Goal: Obtain resource: Obtain resource

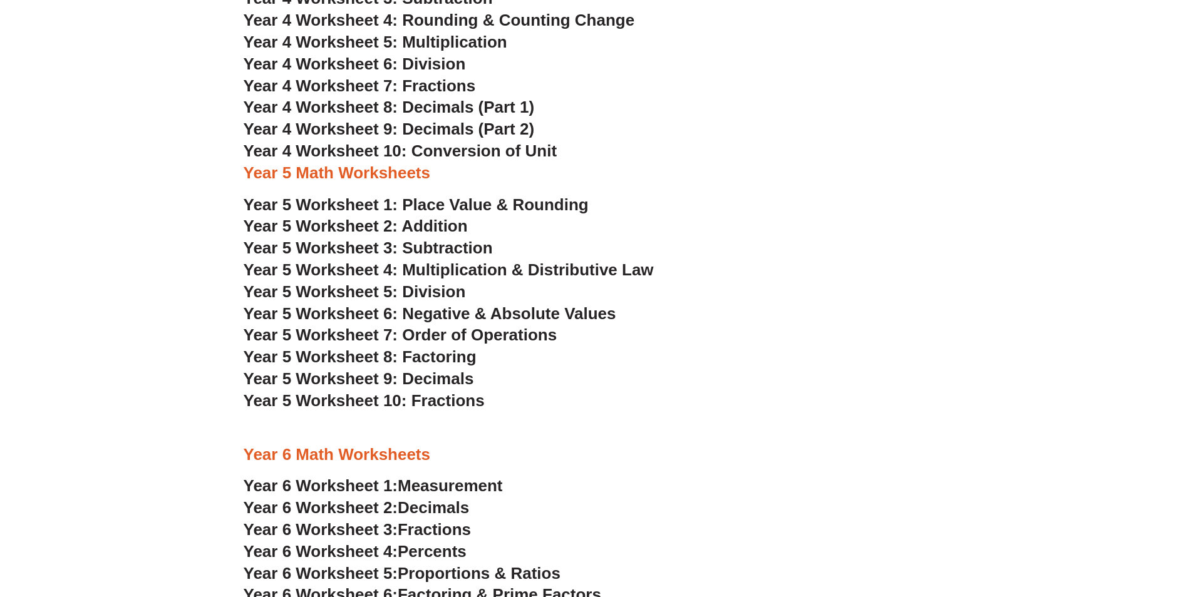
scroll to position [2379, 0]
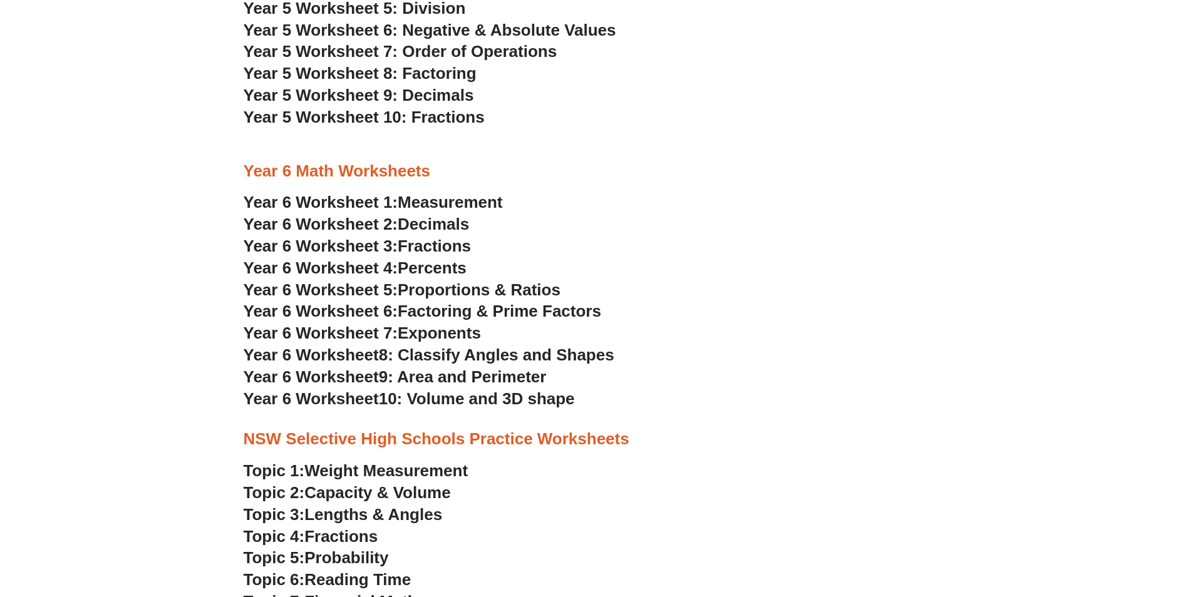
click at [476, 205] on span "Measurement" at bounding box center [450, 202] width 105 height 19
click at [413, 384] on span "9: Area and Perimeter" at bounding box center [463, 376] width 168 height 19
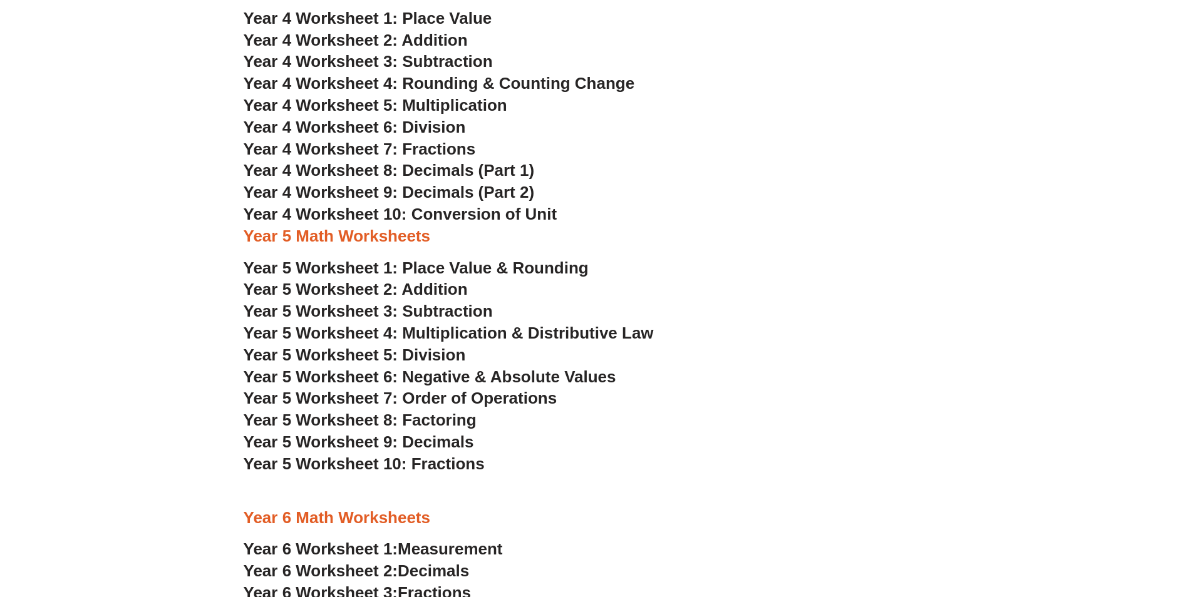
scroll to position [2003, 0]
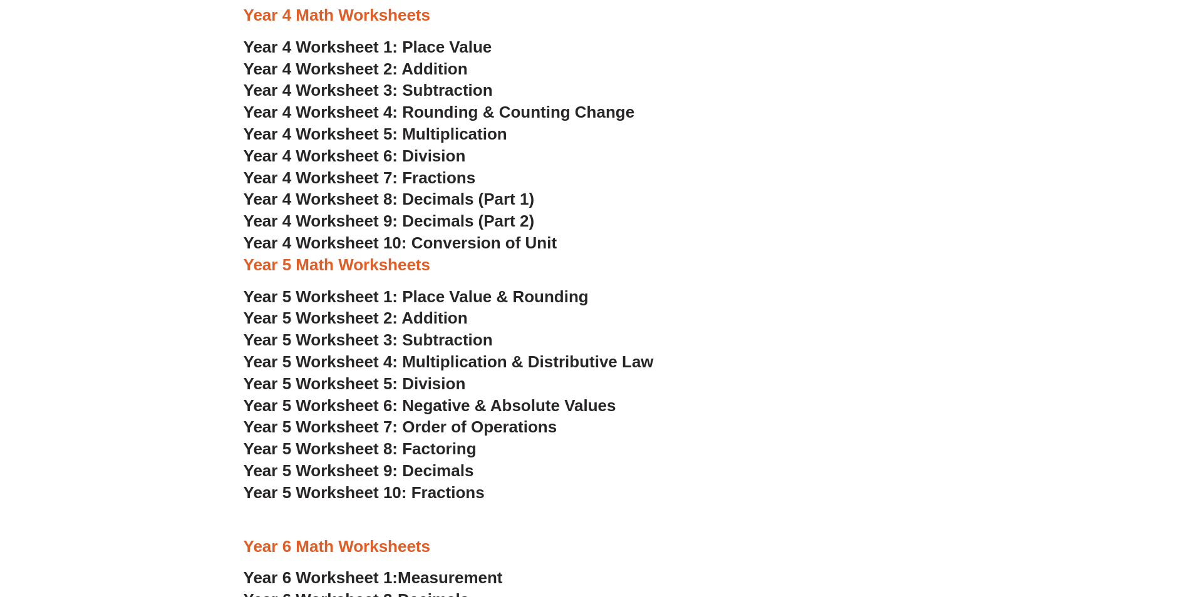
click at [423, 312] on span "Year 5 Worksheet 2: Addition" at bounding box center [356, 318] width 224 height 19
click at [461, 342] on span "Year 5 Worksheet 3: Subtraction" at bounding box center [368, 340] width 249 height 19
click at [964, 540] on section "Year 4 Math Worksheets Year 4 Worksheet 1: Place Value Year 4 Worksheet 2: Addi…" at bounding box center [594, 395] width 1188 height 793
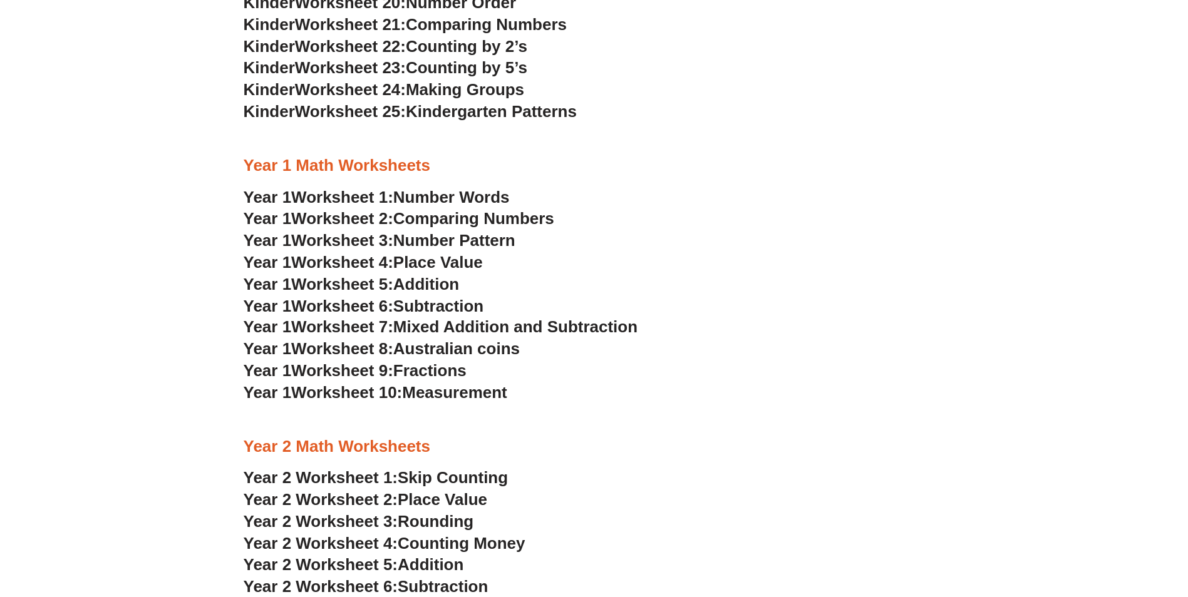
scroll to position [751, 0]
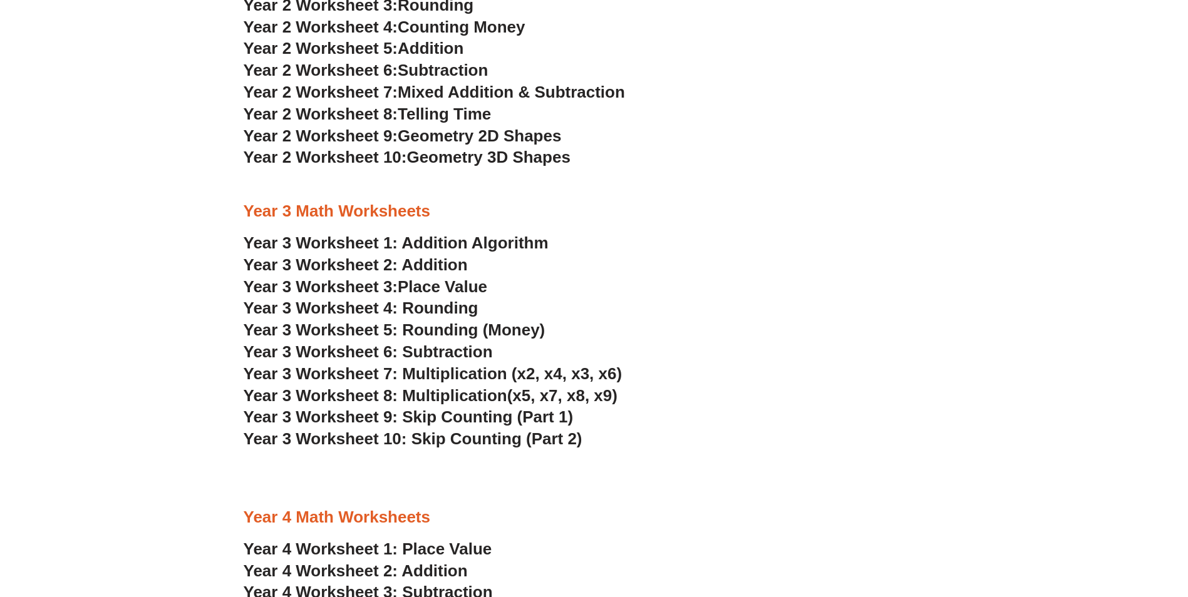
scroll to position [1502, 0]
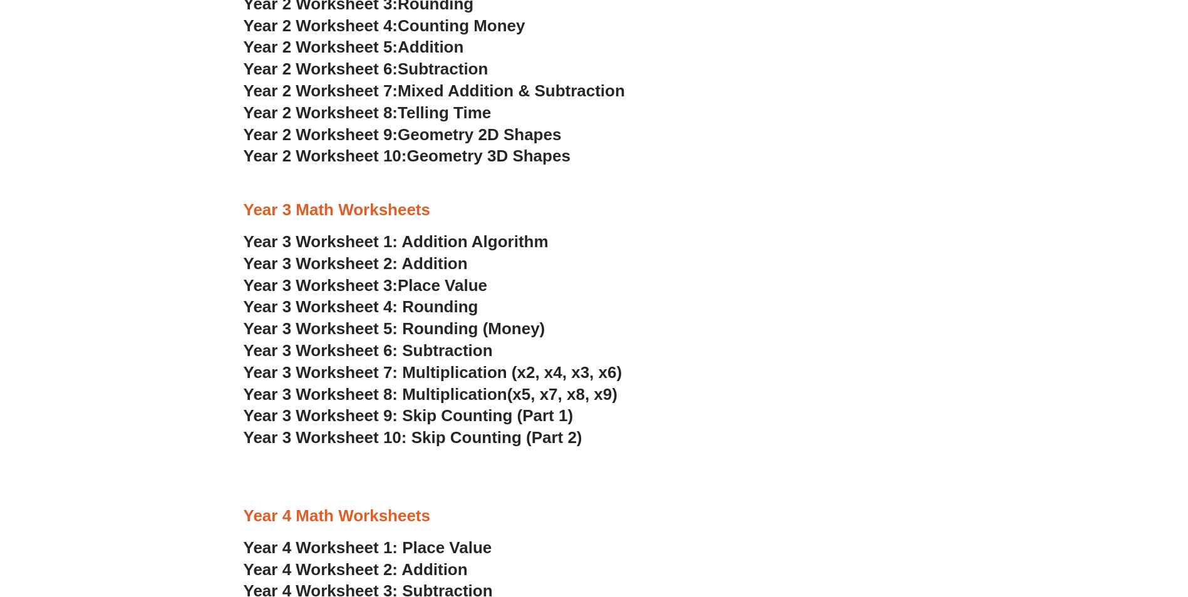
click at [426, 262] on link "Year 3 Worksheet 2: Addition" at bounding box center [356, 263] width 224 height 19
